Goal: Task Accomplishment & Management: Manage account settings

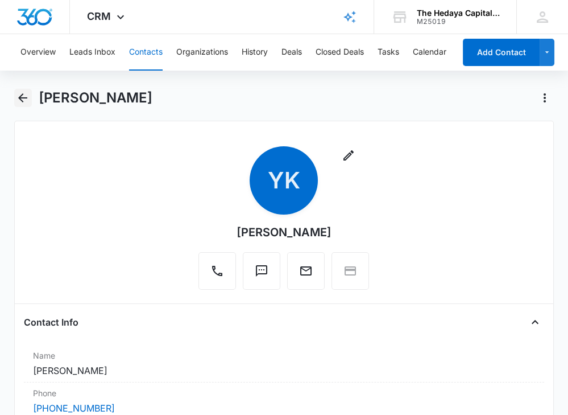
click at [24, 94] on icon "Back" at bounding box center [23, 98] width 14 height 14
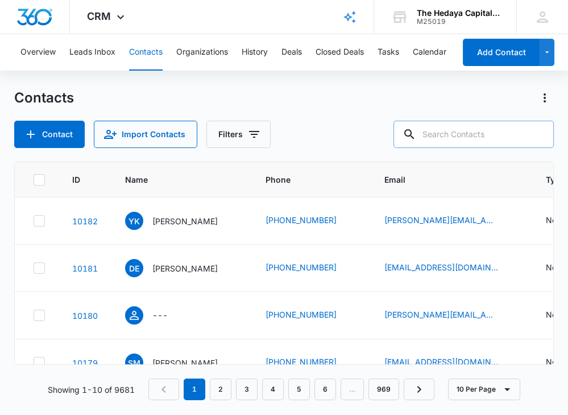
click at [489, 134] on input "text" at bounding box center [474, 134] width 160 height 27
paste input "[PERSON_NAME]"
type input "[PERSON_NAME]"
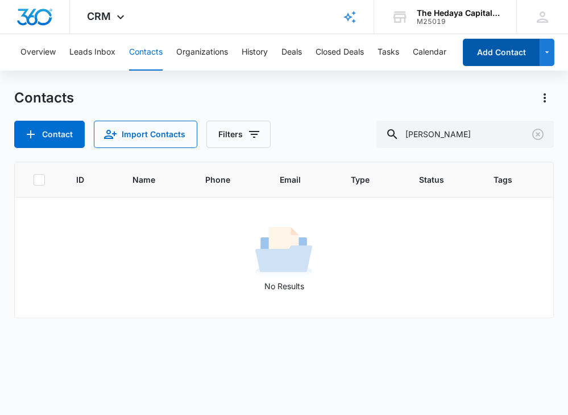
click at [512, 58] on button "Add Contact" at bounding box center [501, 52] width 77 height 27
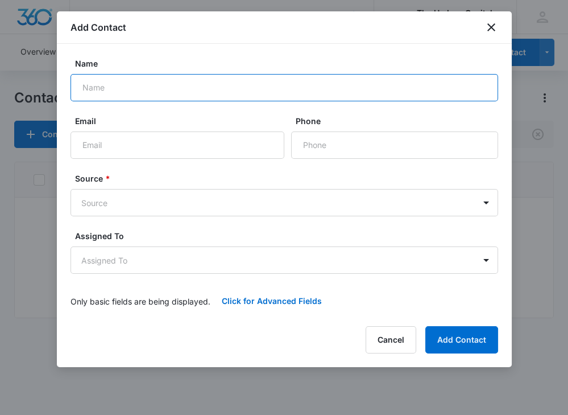
click at [266, 87] on input "Name" at bounding box center [285, 87] width 428 height 27
paste input "[PERSON_NAME]"
type input "[PERSON_NAME]"
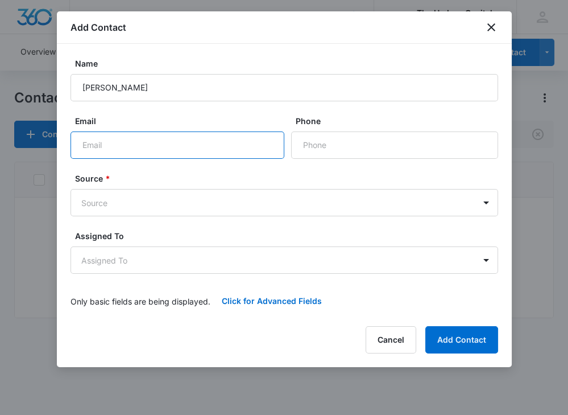
click at [120, 147] on input "Email" at bounding box center [178, 144] width 214 height 27
paste input "[EMAIL_ADDRESS][DOMAIN_NAME]"
type input "[EMAIL_ADDRESS][DOMAIN_NAME]"
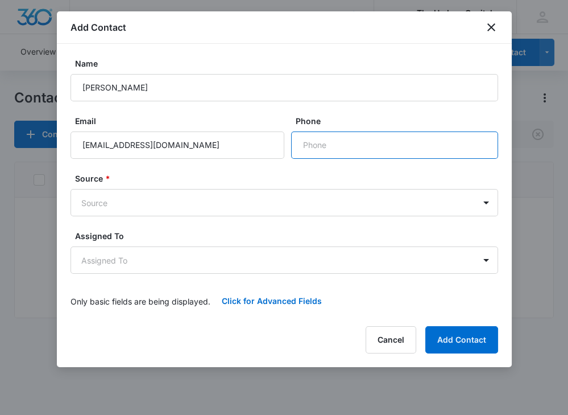
click at [328, 146] on input "Phone" at bounding box center [394, 144] width 207 height 27
paste input "[PHONE_NUMBER]"
type input "[PHONE_NUMBER]"
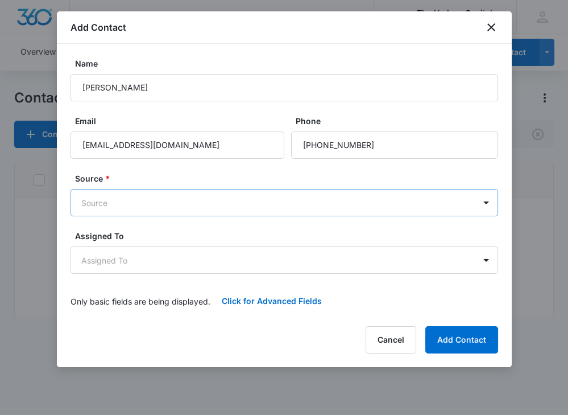
click at [280, 202] on body "CRM Apps Reputation Websites Forms CRM Email Social Content Ads Intelligence Fi…" at bounding box center [284, 207] width 568 height 415
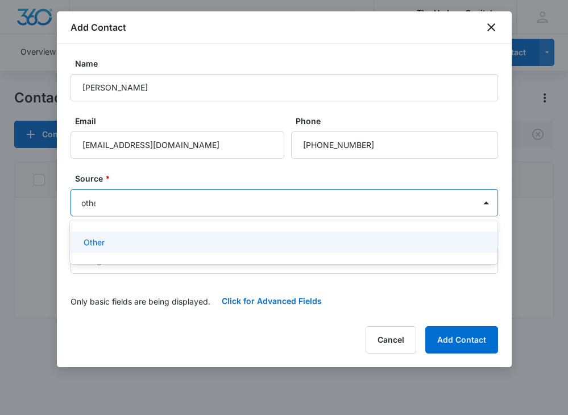
type input "other"
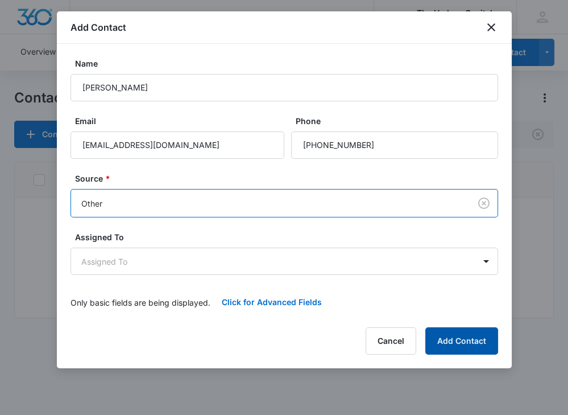
click at [466, 342] on button "Add Contact" at bounding box center [461, 340] width 73 height 27
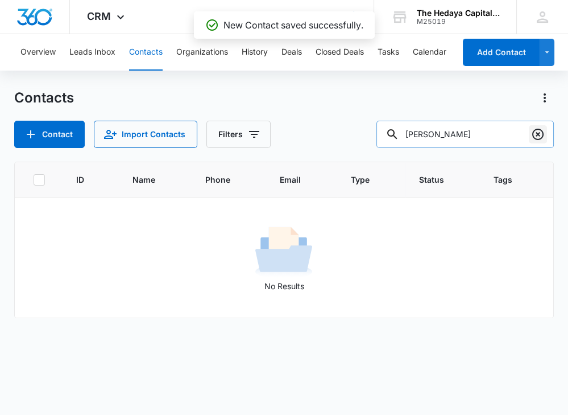
click at [537, 130] on icon "Clear" at bounding box center [538, 134] width 14 height 14
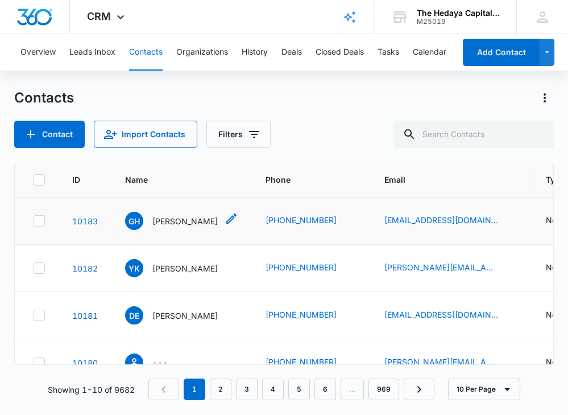
click at [168, 221] on p "[PERSON_NAME]" at bounding box center [184, 221] width 65 height 12
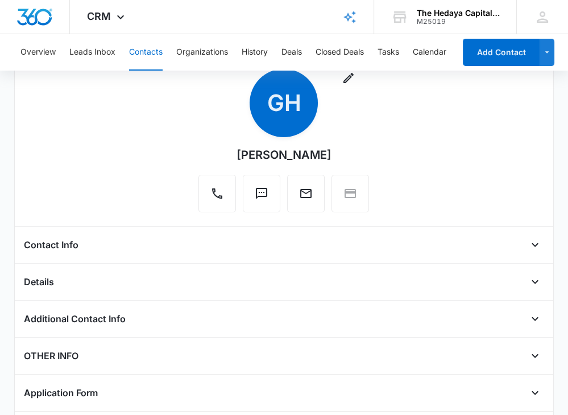
scroll to position [81, 0]
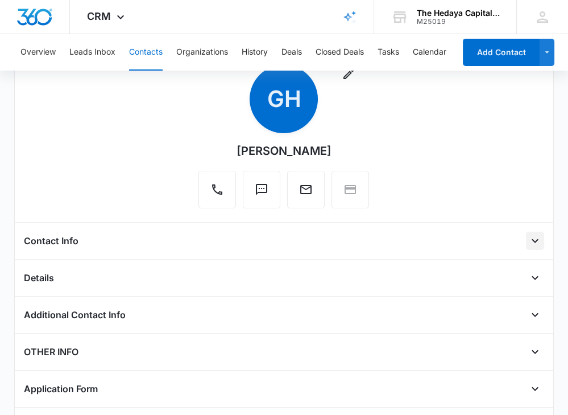
click at [535, 238] on icon "Open" at bounding box center [535, 241] width 14 height 14
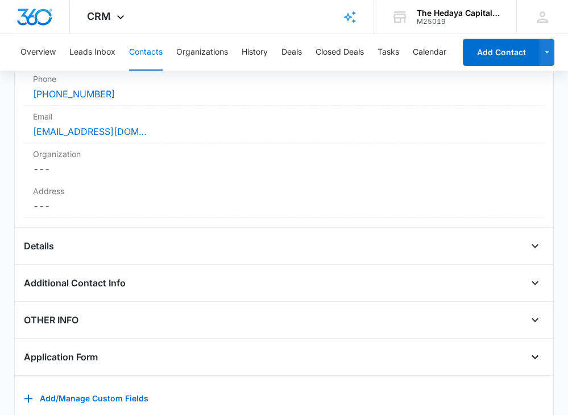
scroll to position [320, 0]
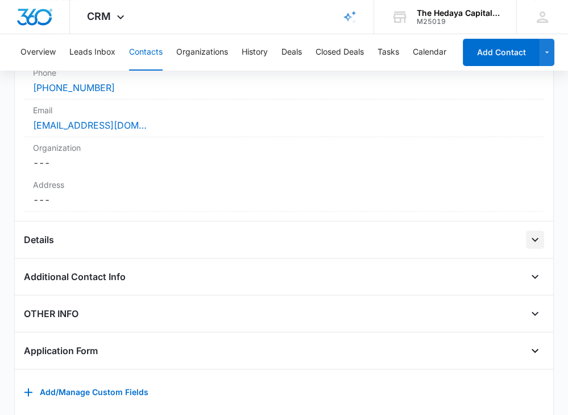
click at [537, 237] on icon "Open" at bounding box center [535, 240] width 14 height 14
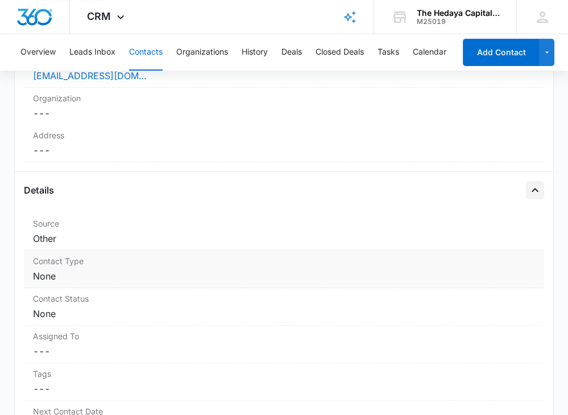
scroll to position [372, 0]
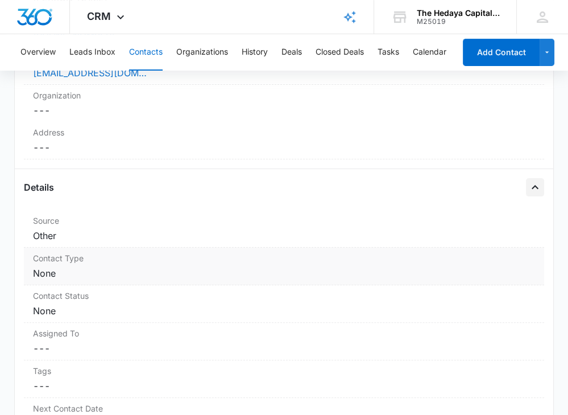
click at [76, 271] on dd "Cancel Save Changes None" at bounding box center [284, 273] width 502 height 14
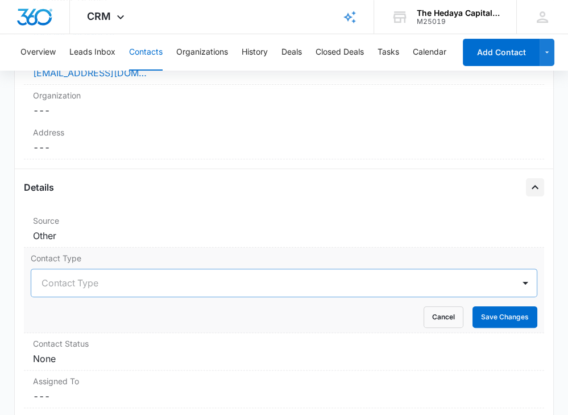
click at [76, 278] on div "Contact Type" at bounding box center [284, 282] width 507 height 28
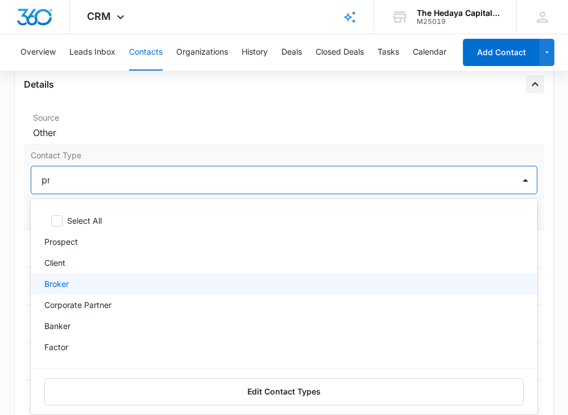
type input "pro"
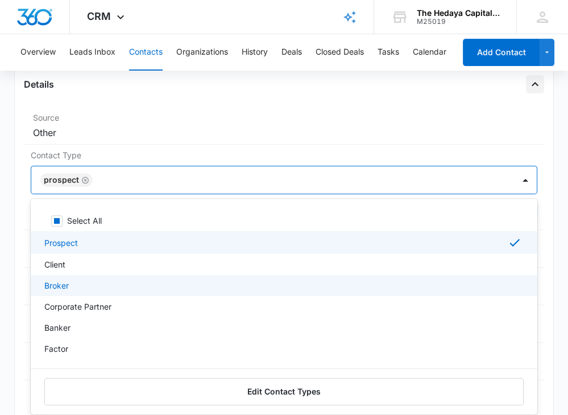
click at [552, 275] on div "Remove GH [PERSON_NAME] Contact Info Name Cancel Save Changes [PERSON_NAME] Pho…" at bounding box center [284, 169] width 540 height 1049
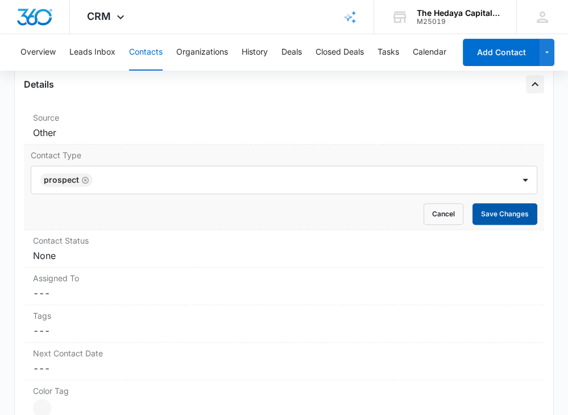
click at [485, 217] on button "Save Changes" at bounding box center [505, 214] width 65 height 22
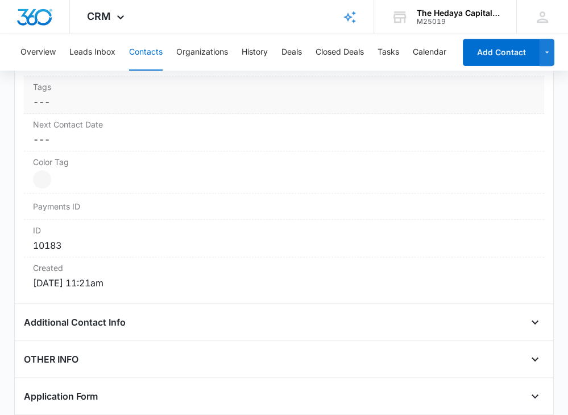
scroll to position [674, 0]
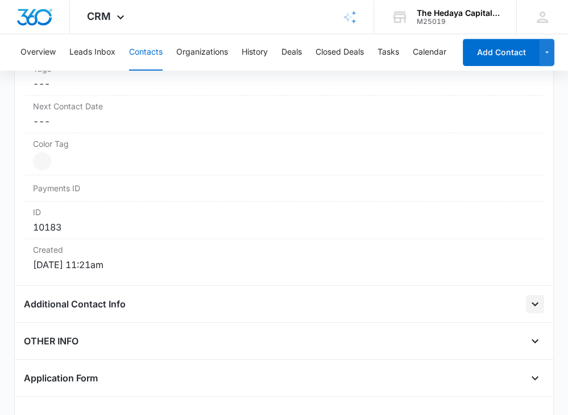
click at [532, 297] on icon "Open" at bounding box center [535, 304] width 14 height 14
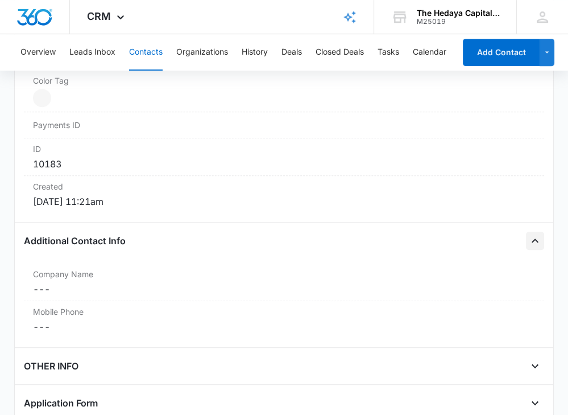
scroll to position [748, 0]
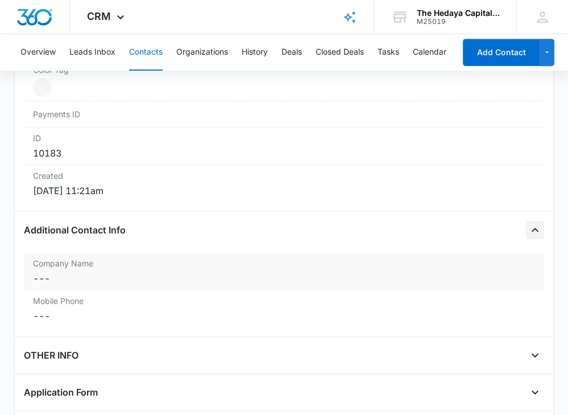
click at [478, 281] on div "Company Name Cancel Save Changes ---" at bounding box center [284, 271] width 520 height 38
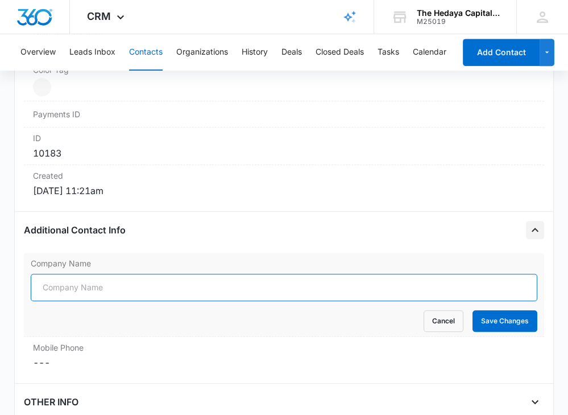
click at [476, 284] on input "Company Name" at bounding box center [284, 287] width 507 height 27
click at [123, 287] on input "Company Name" at bounding box center [284, 287] width 507 height 27
paste input "TZP Group LLC"
type input "TZP Group LLC"
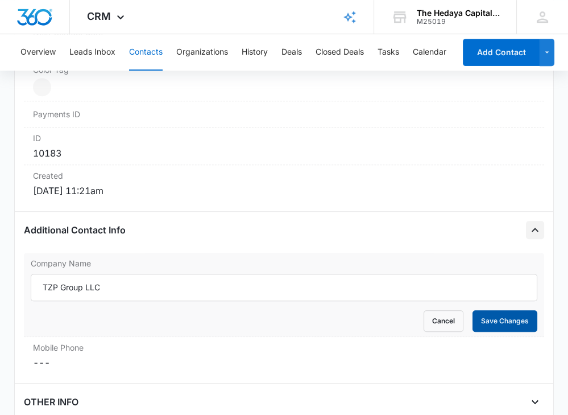
click at [494, 312] on button "Save Changes" at bounding box center [505, 321] width 65 height 22
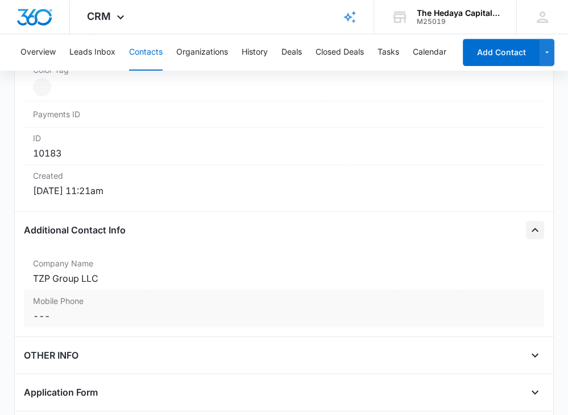
click at [128, 314] on dd "Cancel Save Changes ---" at bounding box center [284, 316] width 502 height 14
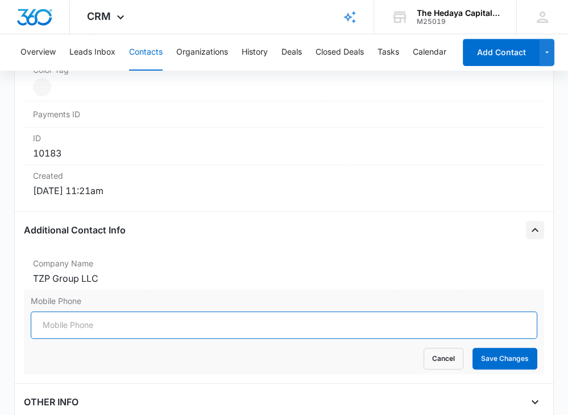
click at [118, 317] on input "Mobile Phone" at bounding box center [284, 324] width 507 height 27
paste input "[PHONE_NUMBER]"
type input "[PHONE_NUMBER]"
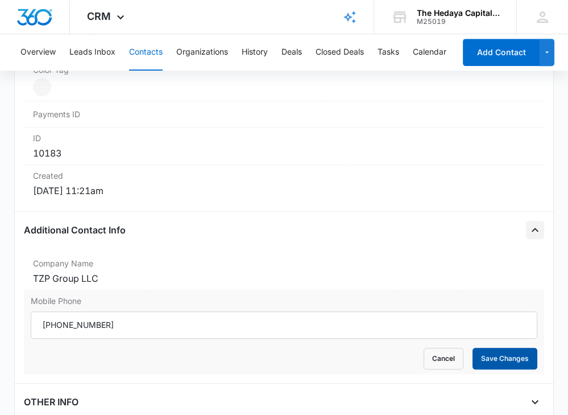
click at [511, 357] on button "Save Changes" at bounding box center [505, 358] width 65 height 22
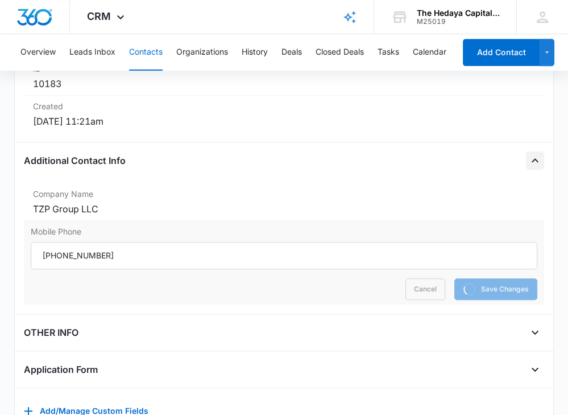
scroll to position [828, 0]
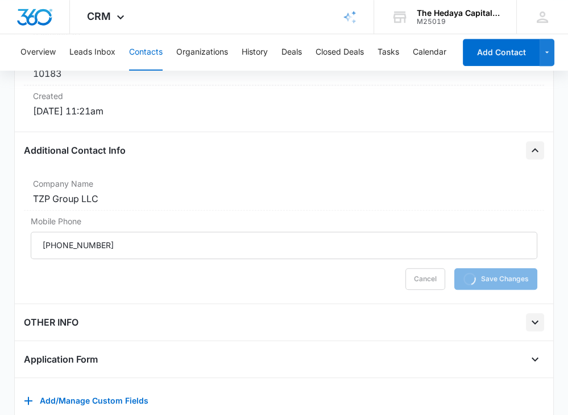
click at [537, 318] on icon "Open" at bounding box center [535, 322] width 14 height 14
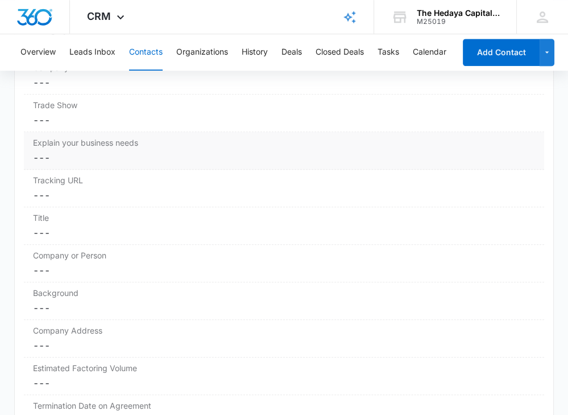
scroll to position [1267, 0]
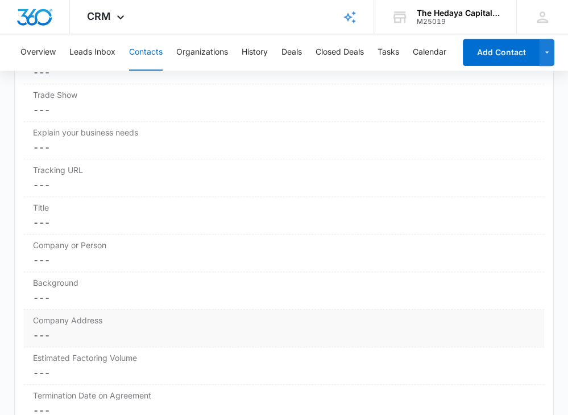
click at [78, 317] on div "Company Address Cancel Save Changes ---" at bounding box center [284, 328] width 520 height 38
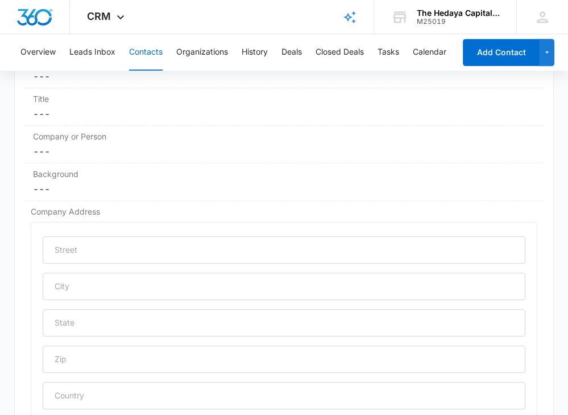
scroll to position [1382, 0]
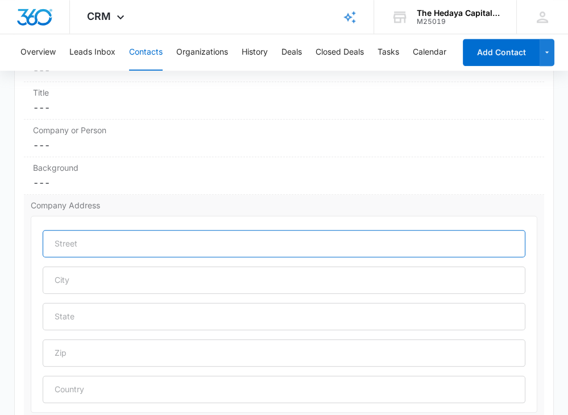
click at [95, 237] on input "text" at bounding box center [284, 243] width 483 height 27
paste input "[STREET_ADDRESS][US_STATE]"
click at [227, 235] on input "[STREET_ADDRESS][US_STATE]" at bounding box center [284, 243] width 483 height 27
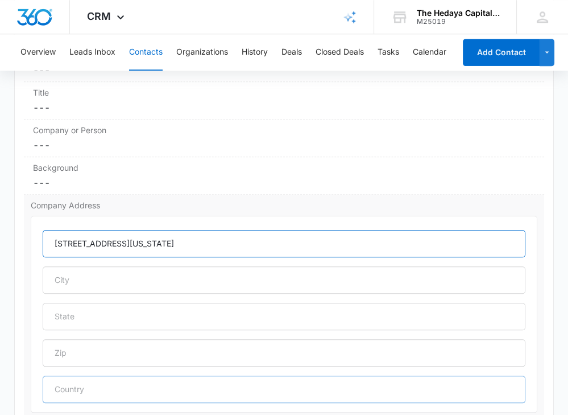
type input "[STREET_ADDRESS][US_STATE]"
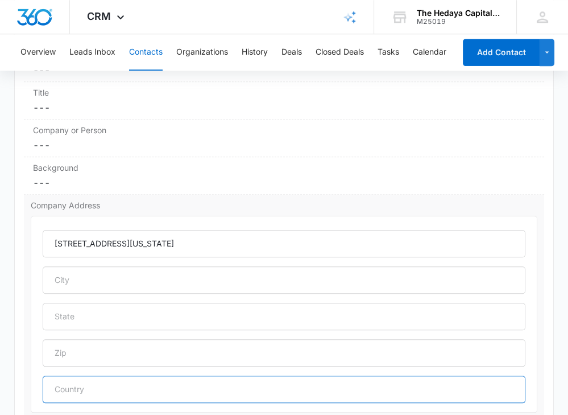
click at [135, 382] on input "text" at bounding box center [284, 388] width 483 height 27
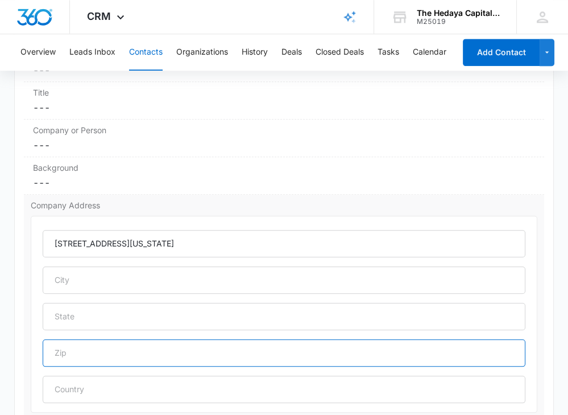
click at [123, 351] on input "text" at bounding box center [284, 352] width 483 height 27
paste input "10106"
type input "10106"
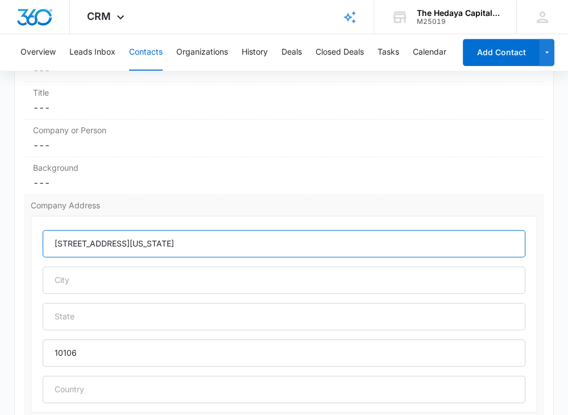
click at [205, 235] on input "[STREET_ADDRESS][US_STATE]" at bounding box center [284, 243] width 483 height 27
type input "[STREET_ADDRESS][US_STATE],"
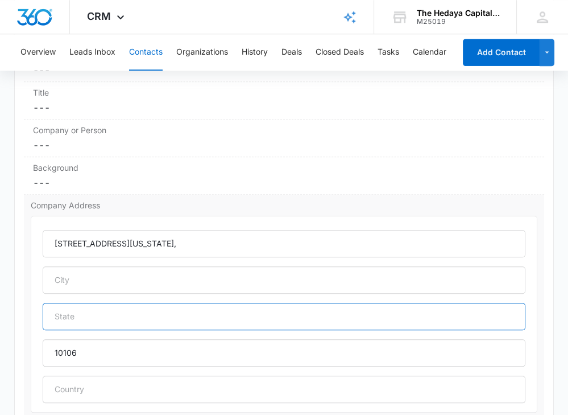
click at [139, 303] on input "text" at bounding box center [284, 316] width 483 height 27
paste input "NY"
type input "NY"
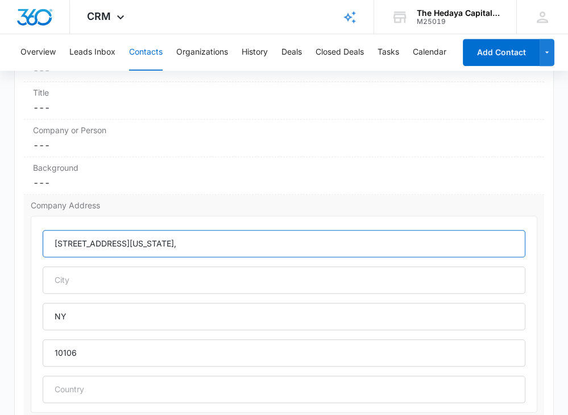
drag, startPoint x: 196, startPoint y: 234, endPoint x: 162, endPoint y: 235, distance: 34.1
click at [162, 235] on input "[STREET_ADDRESS][US_STATE]," at bounding box center [284, 243] width 483 height 27
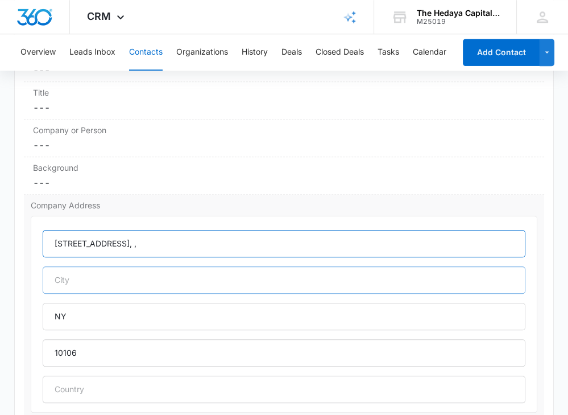
type input "[STREET_ADDRESS], ,"
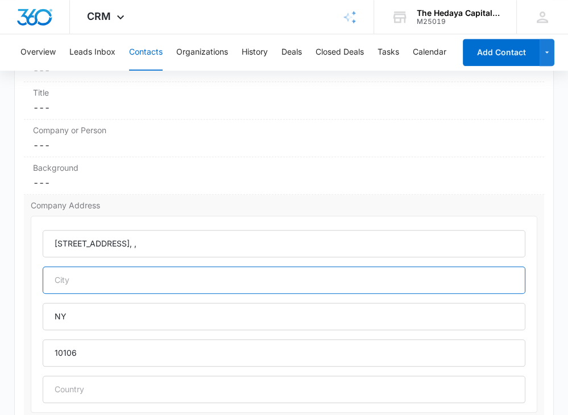
click at [137, 266] on input "text" at bounding box center [284, 279] width 483 height 27
paste input "[US_STATE]"
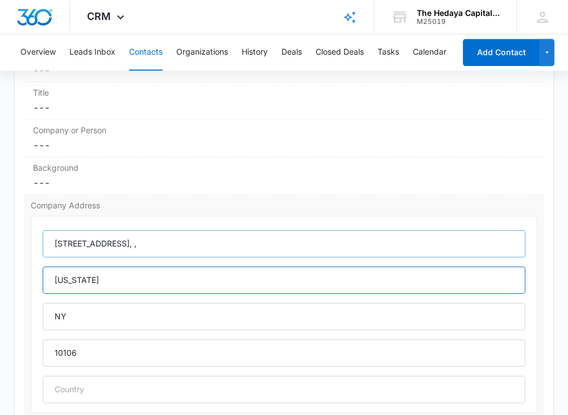
type input "[US_STATE]"
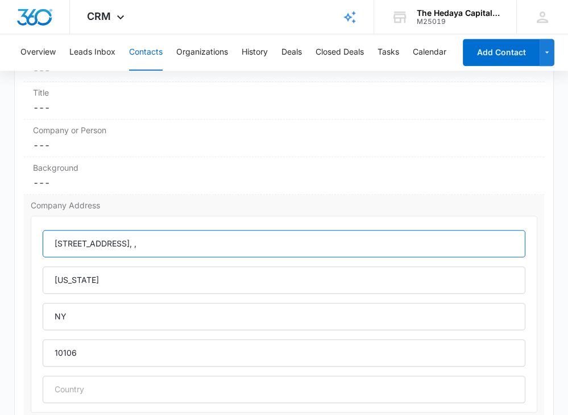
click at [201, 238] on input "[STREET_ADDRESS], ," at bounding box center [284, 243] width 483 height 27
type input "[STREET_ADDRESS]"
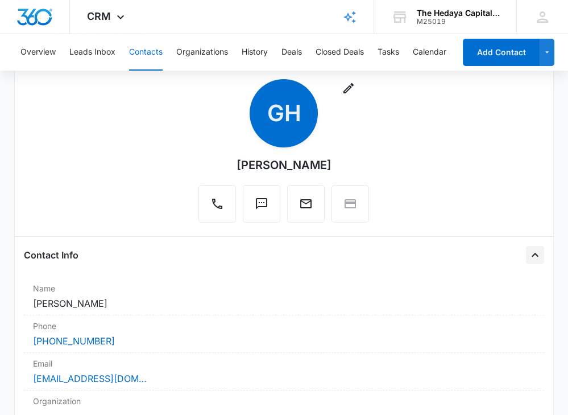
scroll to position [0, 0]
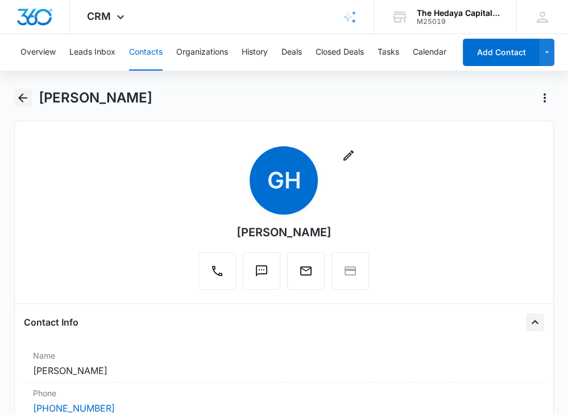
click at [25, 96] on icon "Back" at bounding box center [23, 98] width 14 height 14
